Goal: Task Accomplishment & Management: Use online tool/utility

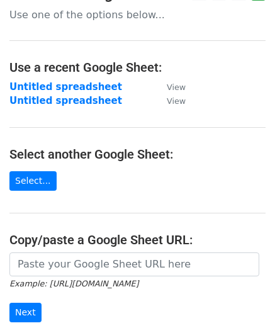
scroll to position [63, 0]
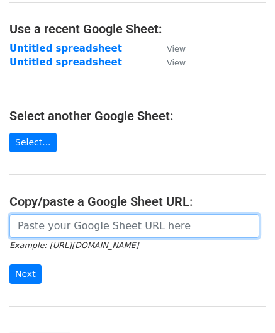
click at [68, 224] on input "url" at bounding box center [134, 226] width 250 height 24
paste input "https://docs.google.com/spreadsheets/d/165IWmw9prA6cIm0pu7o0bQOjsDmDfxPEwfh7yG3…"
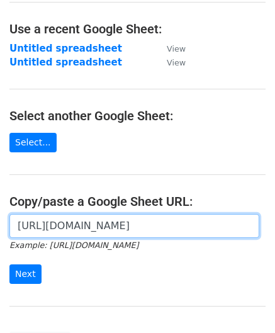
scroll to position [0, 283]
type input "https://docs.google.com/spreadsheets/d/165IWmw9prA6cIm0pu7o0bQOjsDmDfxPEwfh7yG3…"
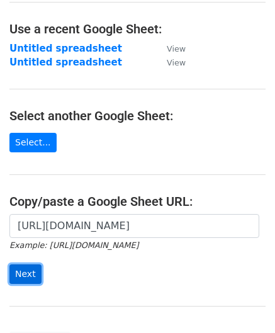
click at [25, 274] on input "Next" at bounding box center [25, 275] width 32 height 20
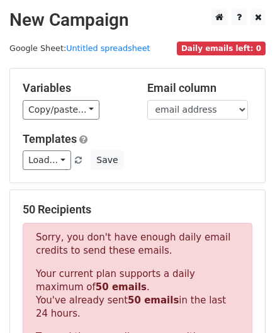
scroll to position [425, 0]
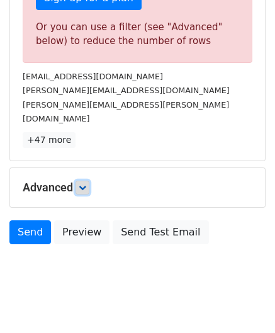
click at [85, 184] on icon at bounding box center [83, 188] width 8 height 8
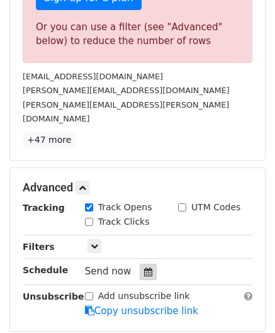
click at [144, 268] on icon at bounding box center [148, 272] width 8 height 9
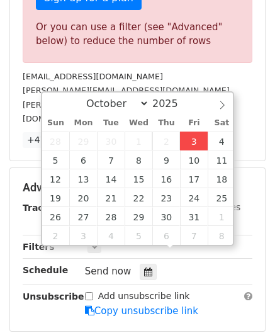
type input "[DATE] 12:00"
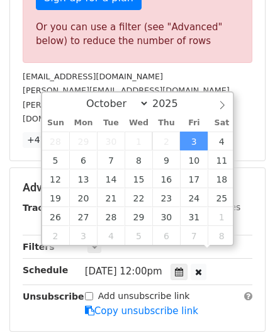
scroll to position [0, 0]
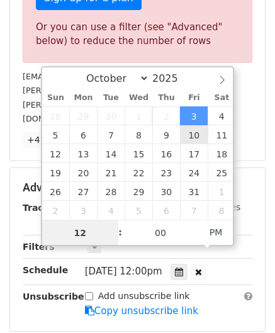
paste input "0"
type input "10"
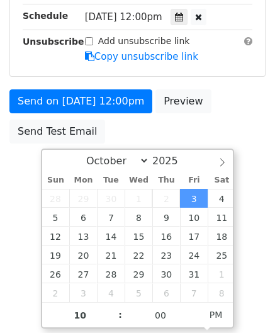
type input "[DATE] 22:00"
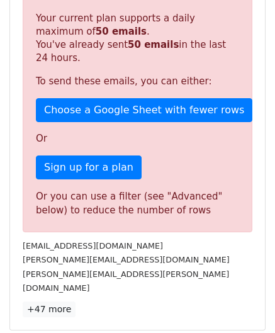
scroll to position [578, 0]
